Goal: Understand process/instructions: Learn how to perform a task or action

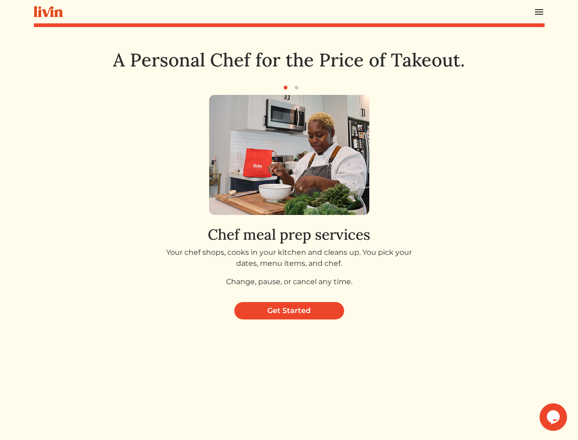
click at [289, 220] on div "Chef meal prep services Your chef shops, cooks in your kitchen and cleans up. Y…" at bounding box center [290, 195] width 354 height 200
click at [539, 11] on img at bounding box center [539, 11] width 11 height 11
click at [289, 195] on img at bounding box center [289, 155] width 160 height 120
click at [554, 417] on icon "Chat widget" at bounding box center [553, 417] width 13 height 14
click at [289, 220] on div "Chef meal prep services Your chef shops, cooks in your kitchen and cleans up. Y…" at bounding box center [290, 195] width 354 height 200
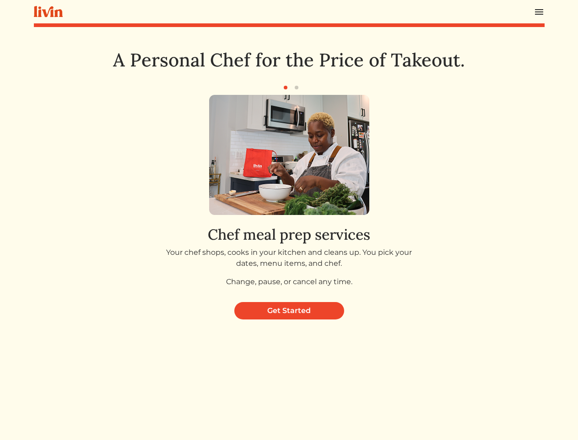
click at [539, 11] on img at bounding box center [539, 11] width 11 height 11
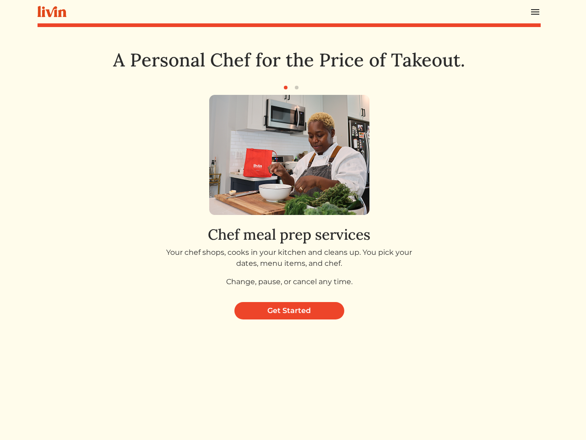
click at [286, 87] on div at bounding box center [293, 220] width 586 height 440
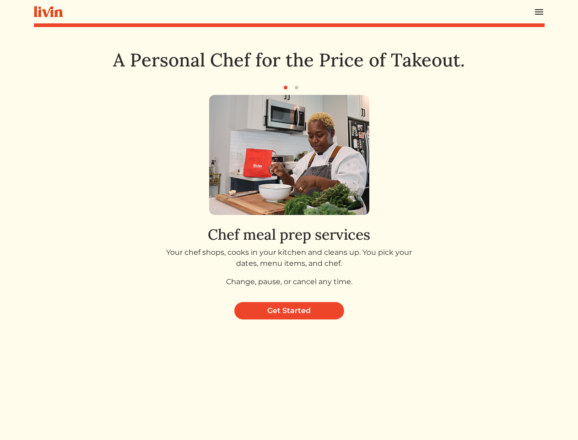
click at [297, 87] on button "button" at bounding box center [296, 87] width 11 height 11
click at [289, 195] on img at bounding box center [289, 155] width 160 height 120
